Goal: Task Accomplishment & Management: Use online tool/utility

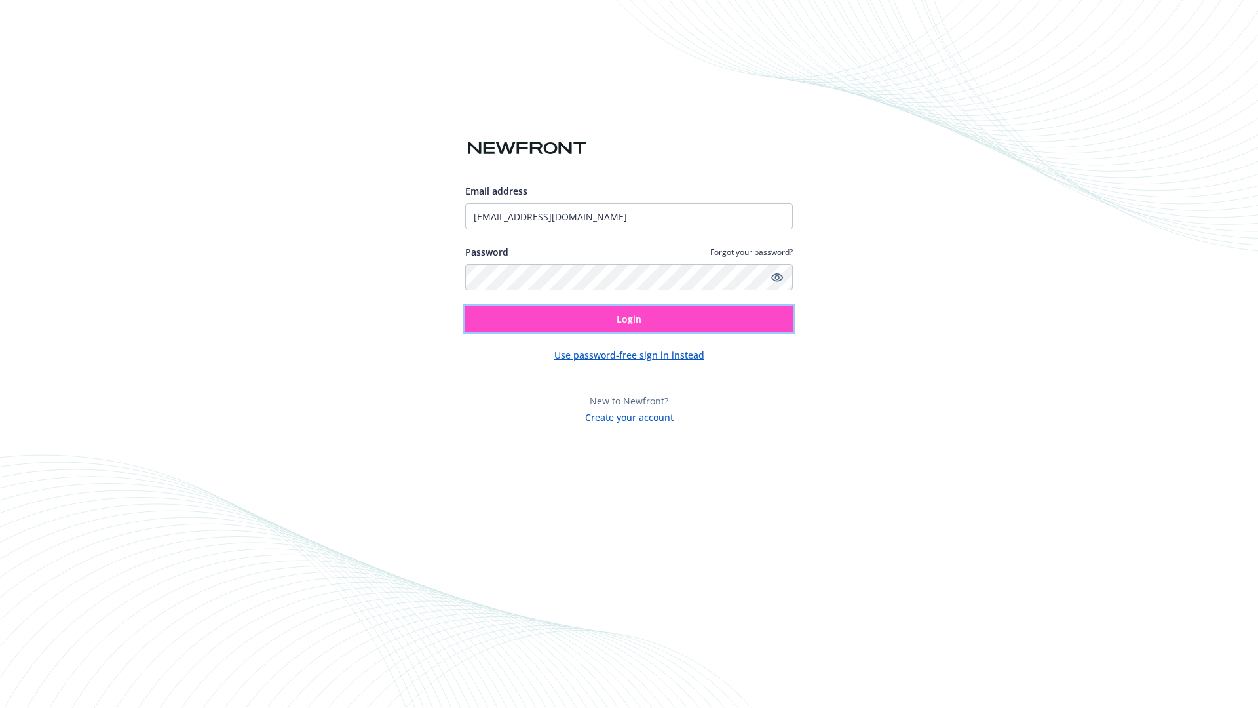
click at [629, 319] on span "Login" at bounding box center [629, 319] width 25 height 12
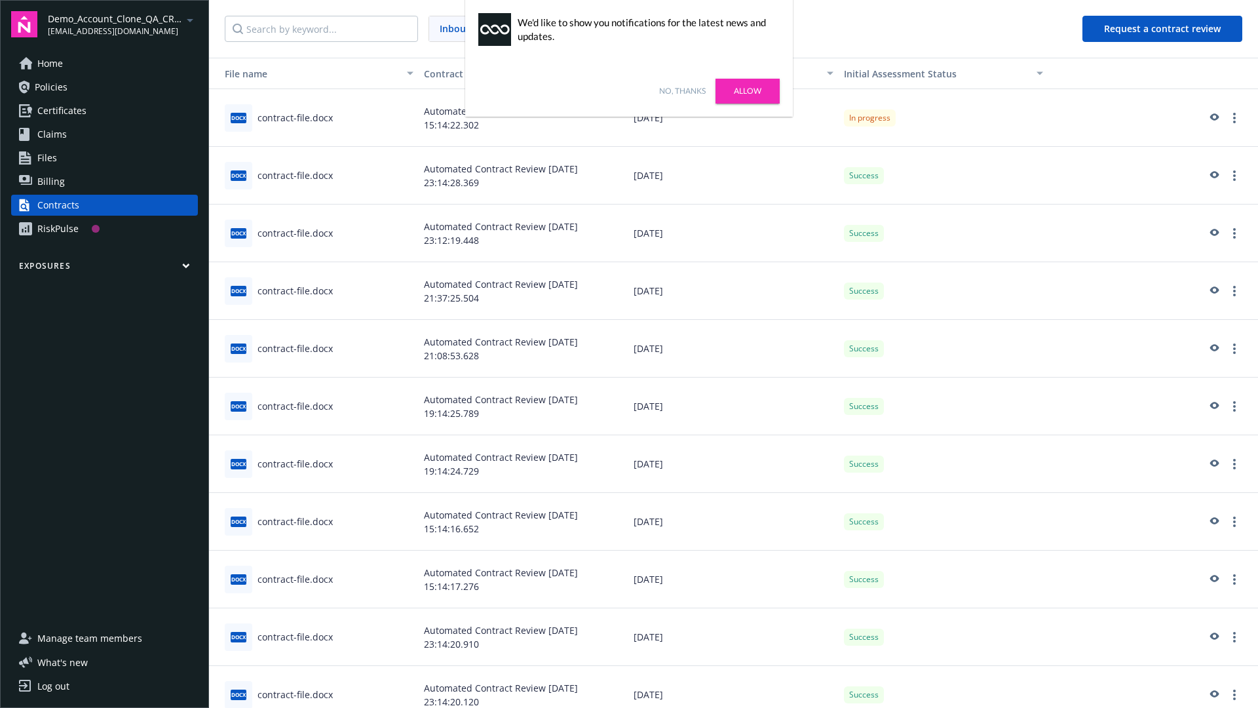
click at [682, 91] on link "No, thanks" at bounding box center [682, 91] width 47 height 12
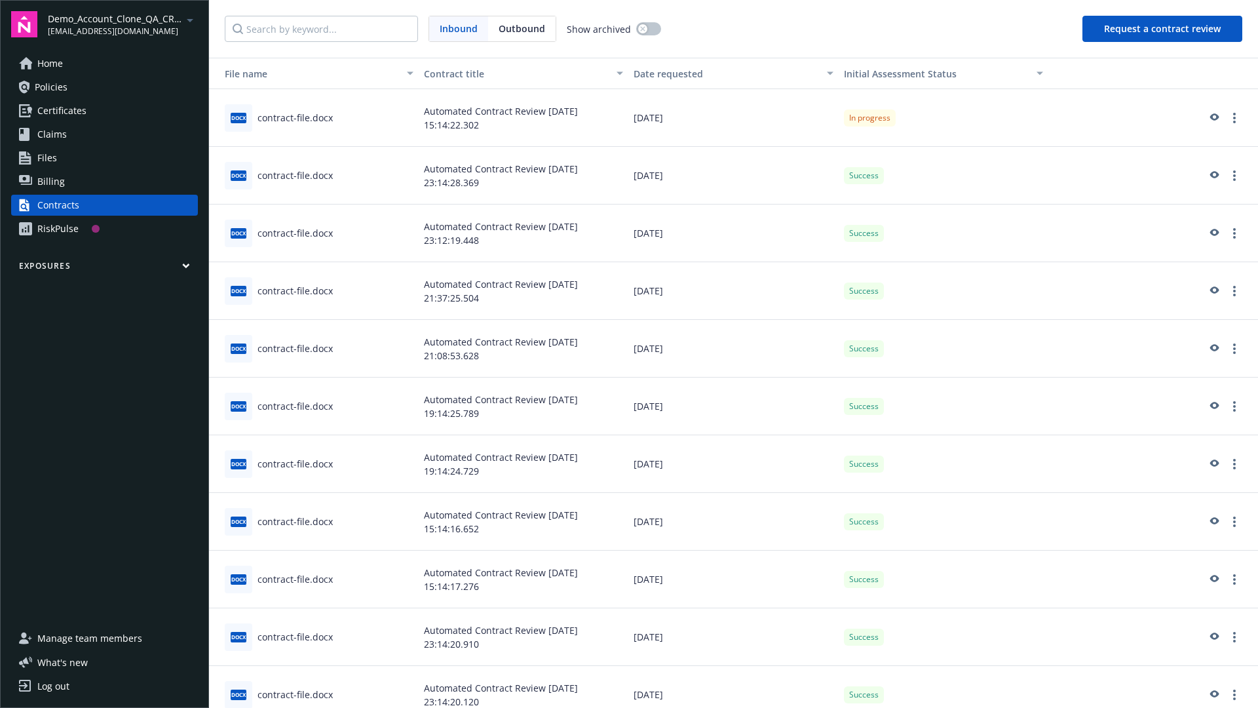
click at [1163, 29] on button "Request a contract review" at bounding box center [1163, 29] width 160 height 26
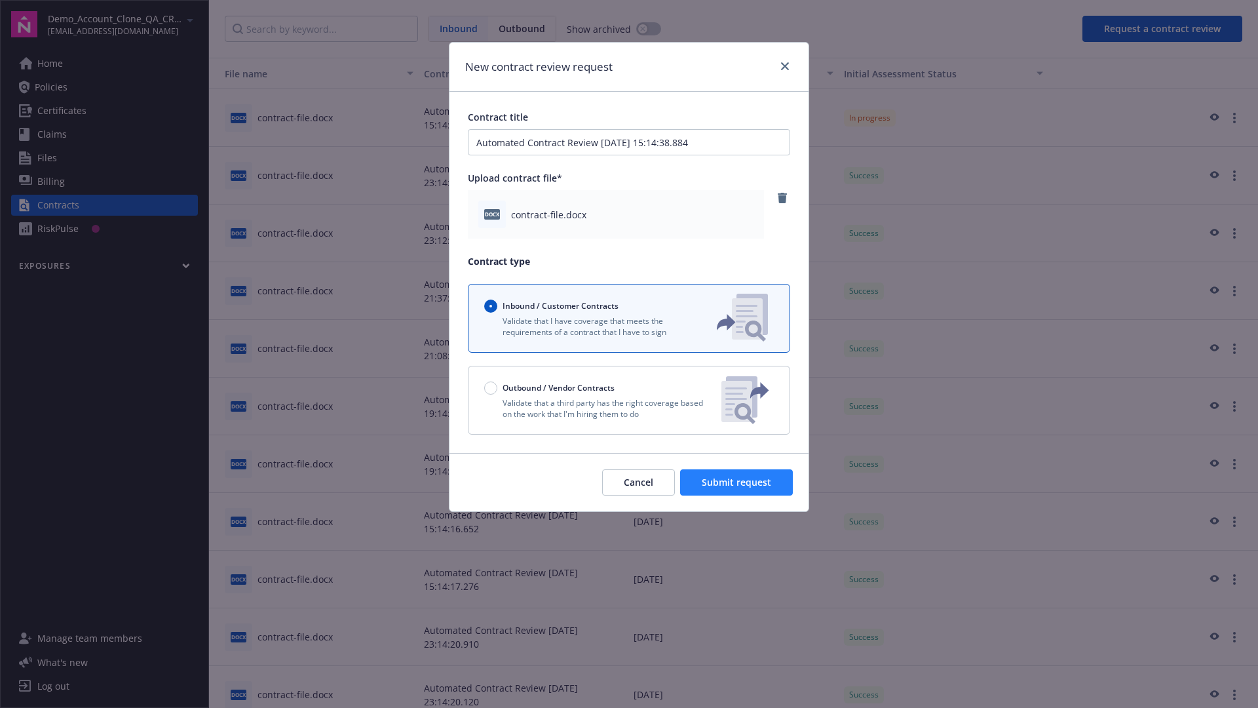
type input "Automated Contract Review [DATE] 15:14:38.884"
click at [737, 482] on span "Submit request" at bounding box center [736, 482] width 69 height 12
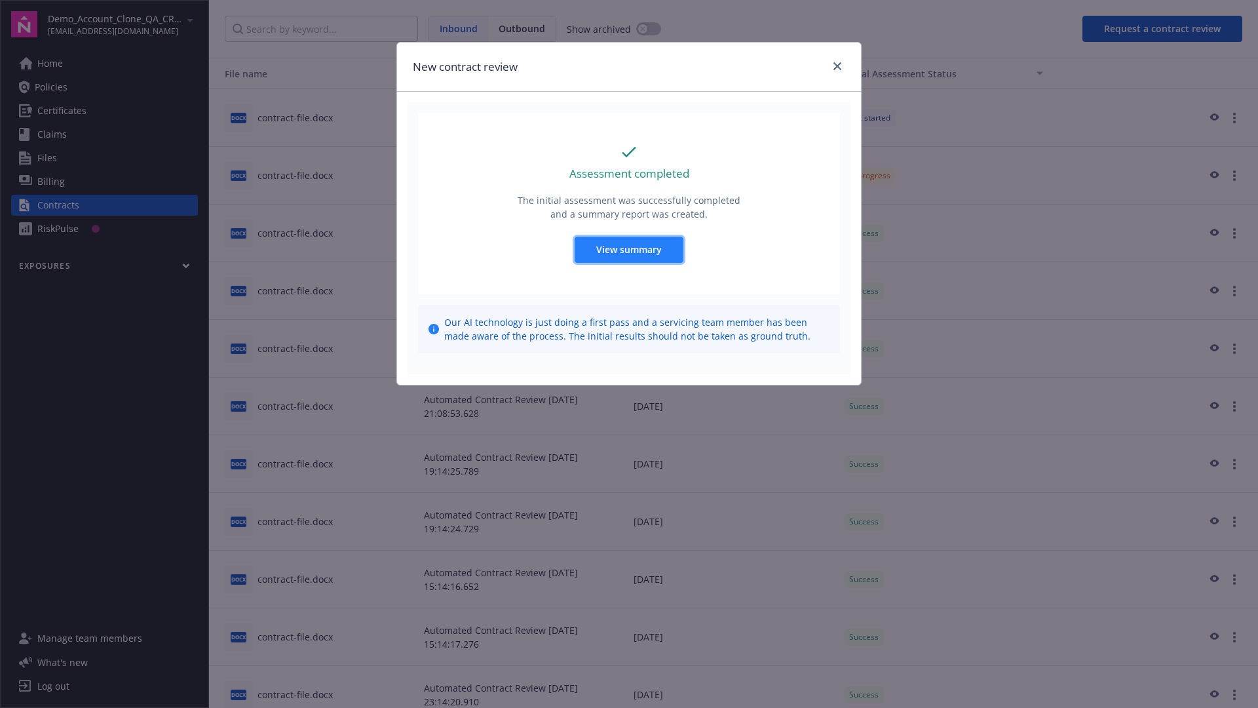
click at [628, 249] on span "View summary" at bounding box center [629, 249] width 66 height 12
